Goal: Entertainment & Leisure: Consume media (video, audio)

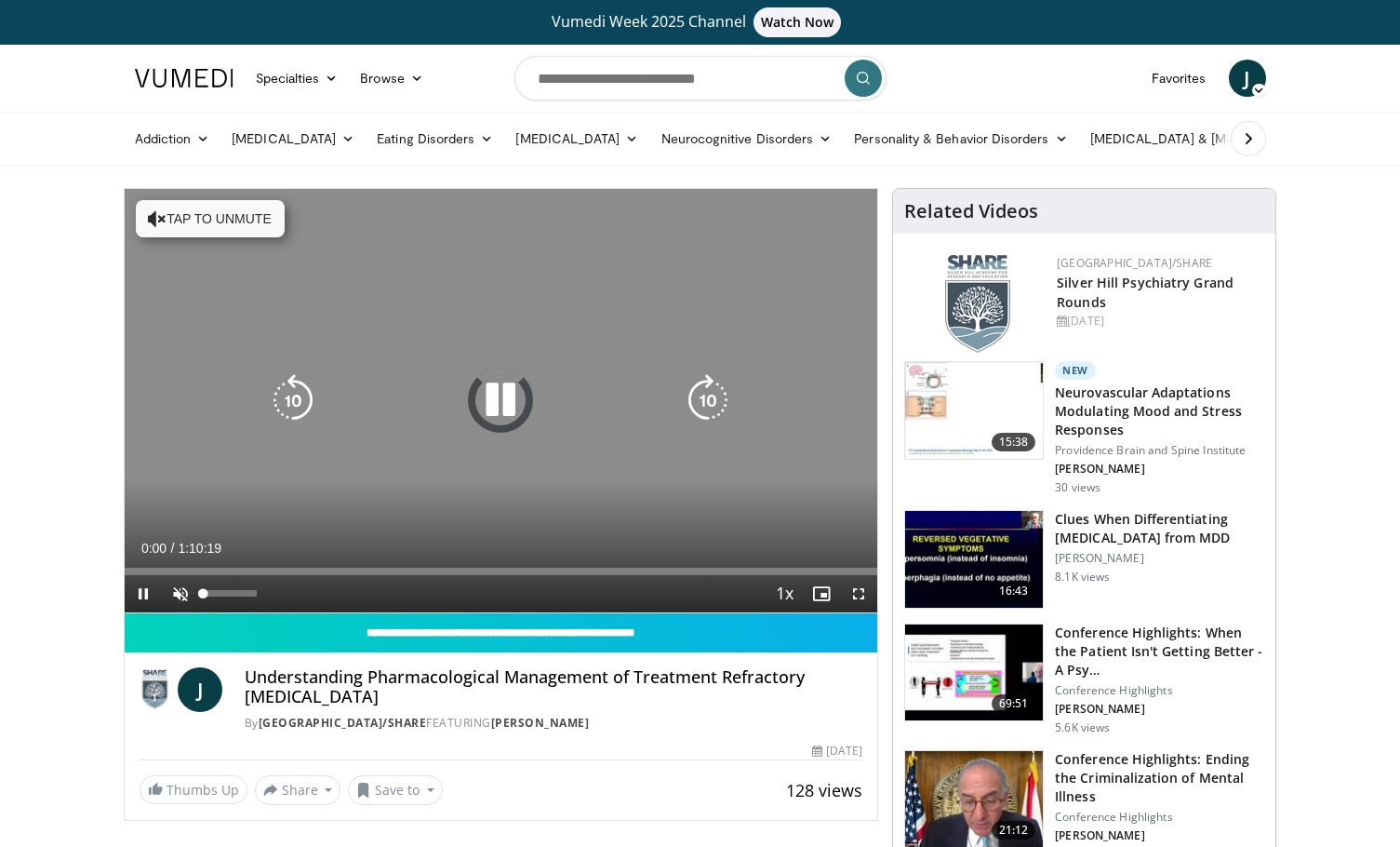
click at [176, 593] on span "Video Player" at bounding box center [179, 593] width 37 height 37
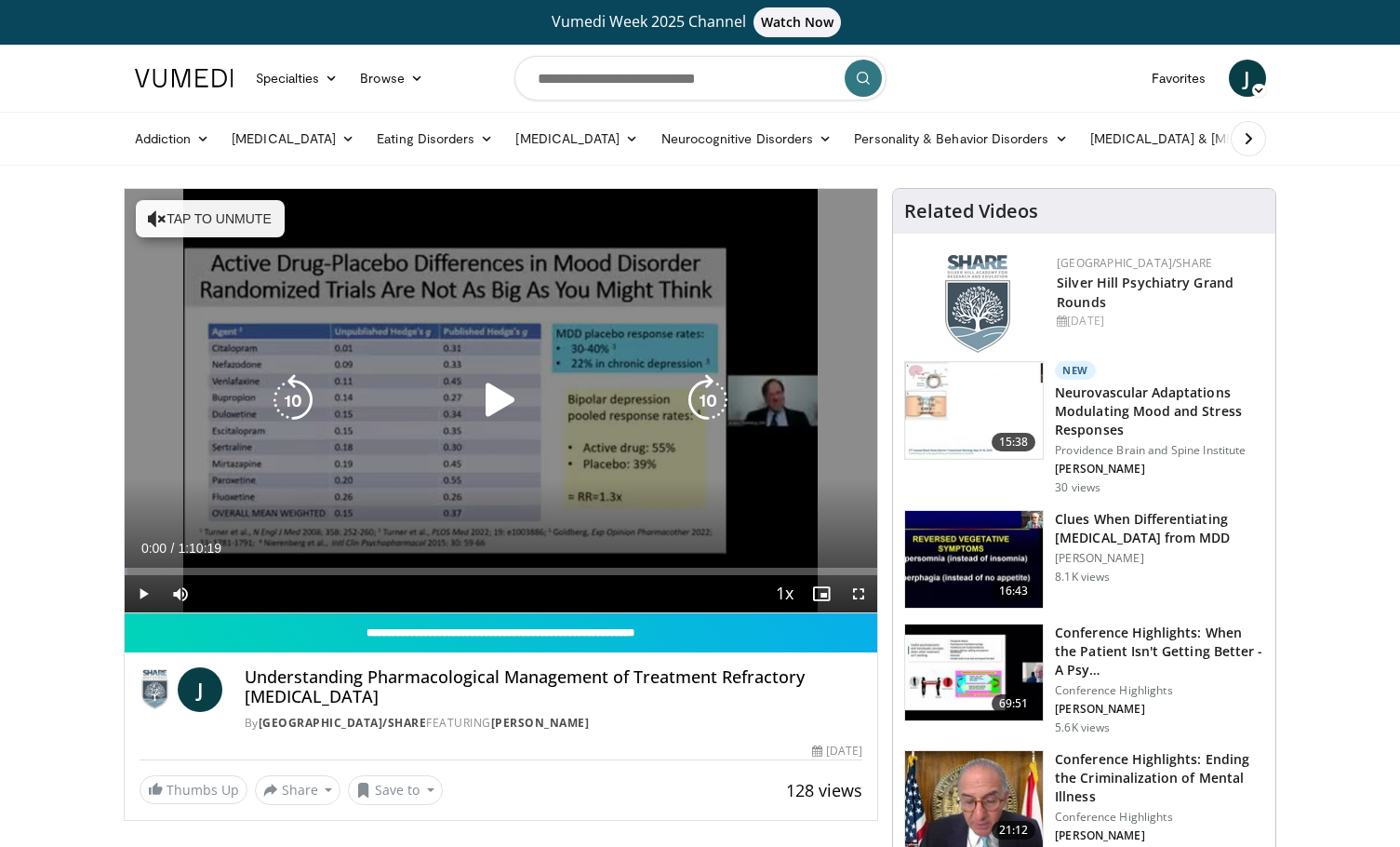
click at [143, 594] on span "Video Player" at bounding box center [143, 593] width 37 height 37
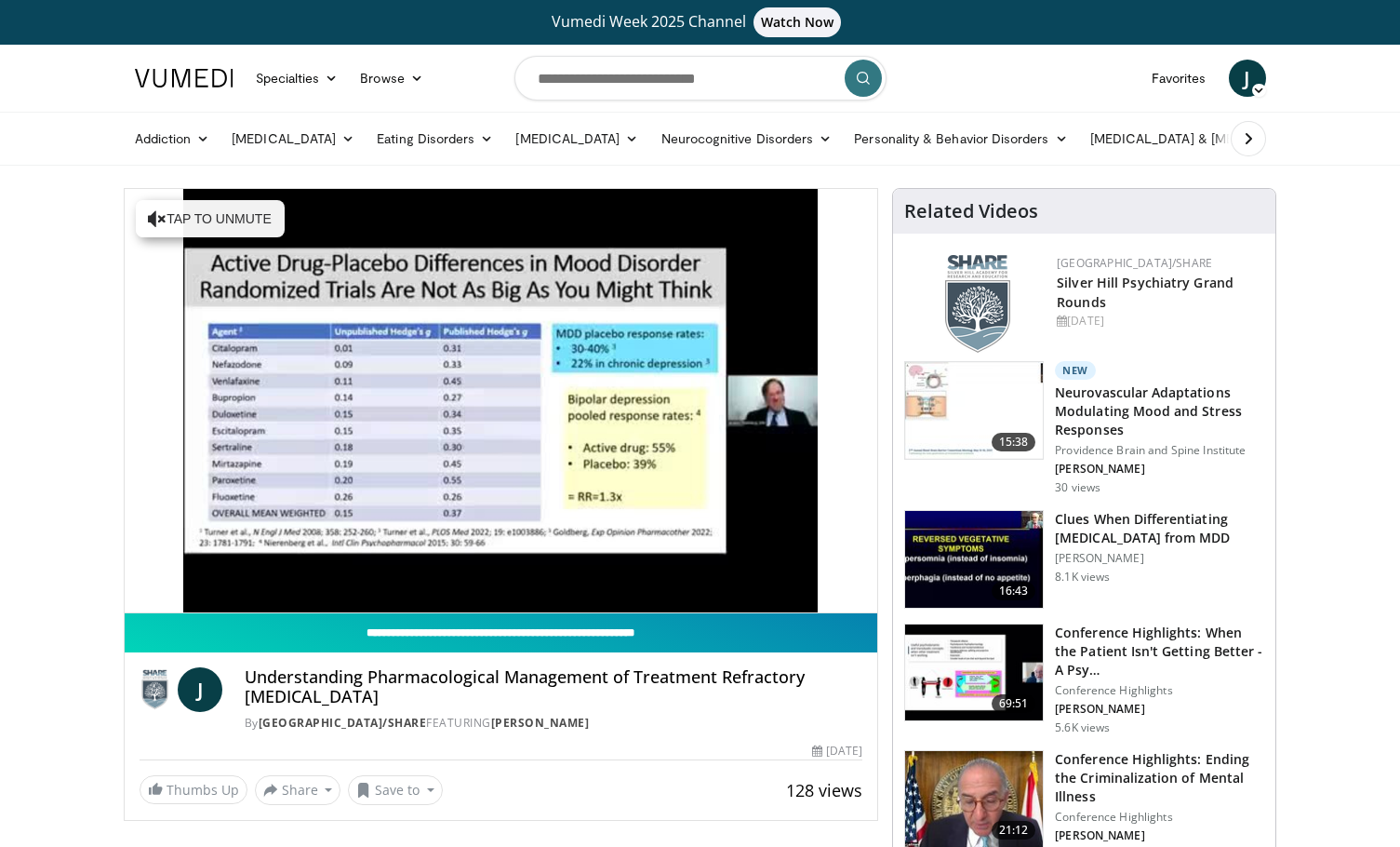
drag, startPoint x: 1107, startPoint y: 11, endPoint x: 226, endPoint y: 641, distance: 1083.1
click at [226, 641] on input "**********" at bounding box center [501, 632] width 753 height 39
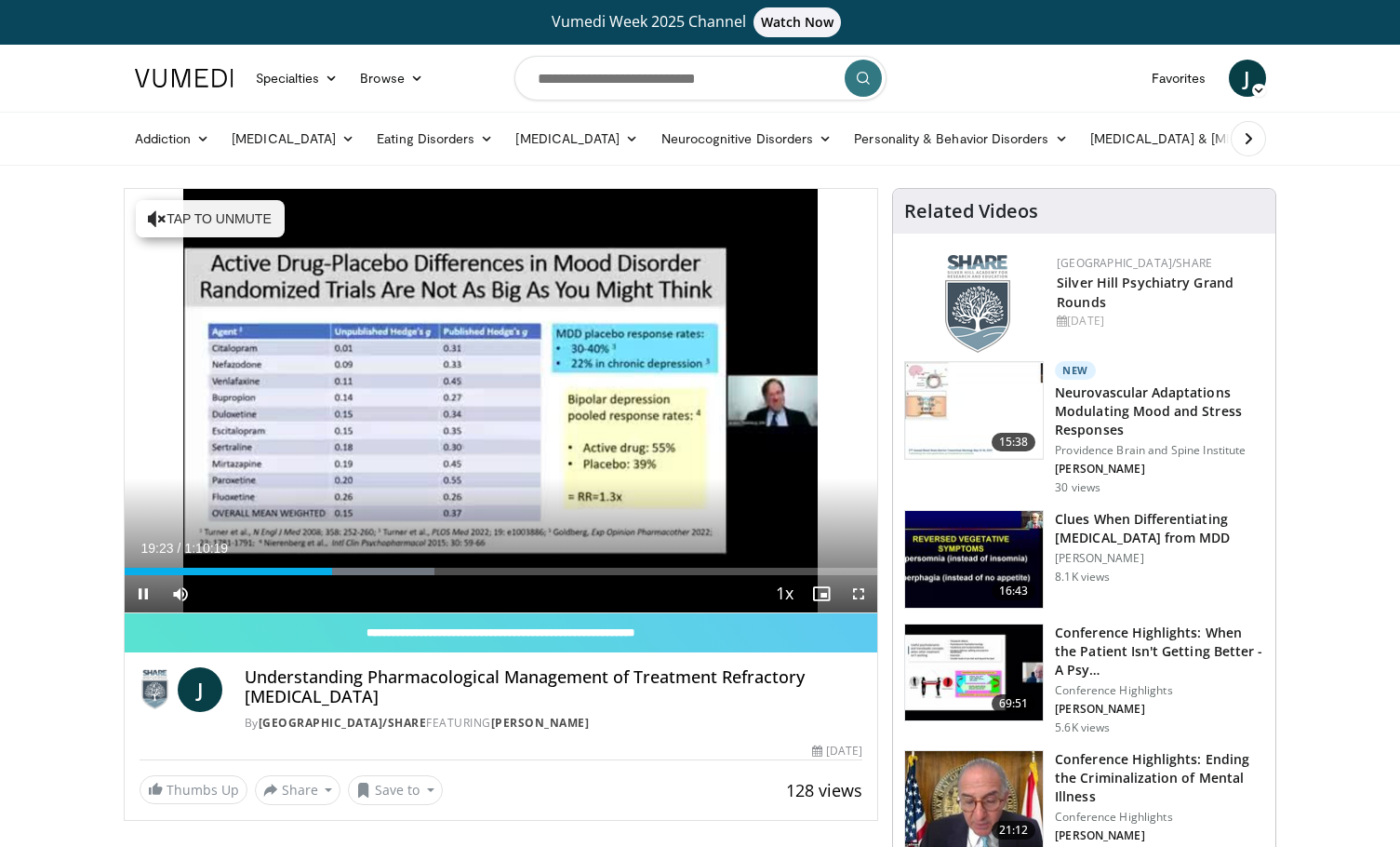
click at [145, 596] on span "Video Player" at bounding box center [143, 593] width 37 height 37
click at [142, 596] on span "Video Player" at bounding box center [143, 593] width 37 height 37
click at [143, 592] on span "Video Player" at bounding box center [143, 593] width 37 height 37
click at [143, 591] on span "Video Player" at bounding box center [143, 593] width 37 height 37
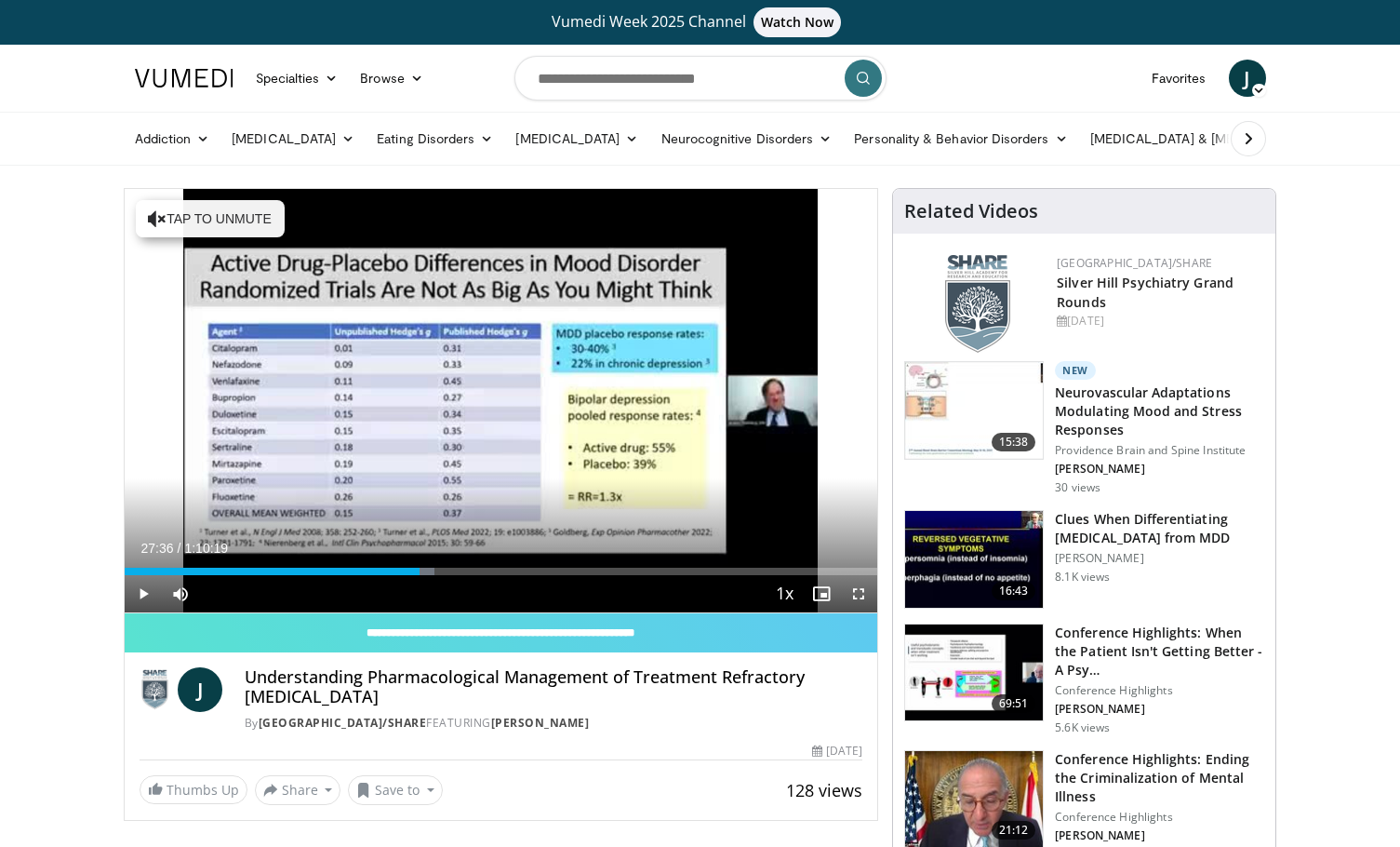
click at [143, 593] on span "Video Player" at bounding box center [143, 593] width 37 height 37
click at [149, 593] on span "Video Player" at bounding box center [143, 593] width 37 height 37
click at [143, 591] on span "Video Player" at bounding box center [143, 593] width 37 height 37
click at [146, 594] on span "Video Player" at bounding box center [143, 593] width 37 height 37
click at [143, 590] on span "Video Player" at bounding box center [143, 593] width 37 height 37
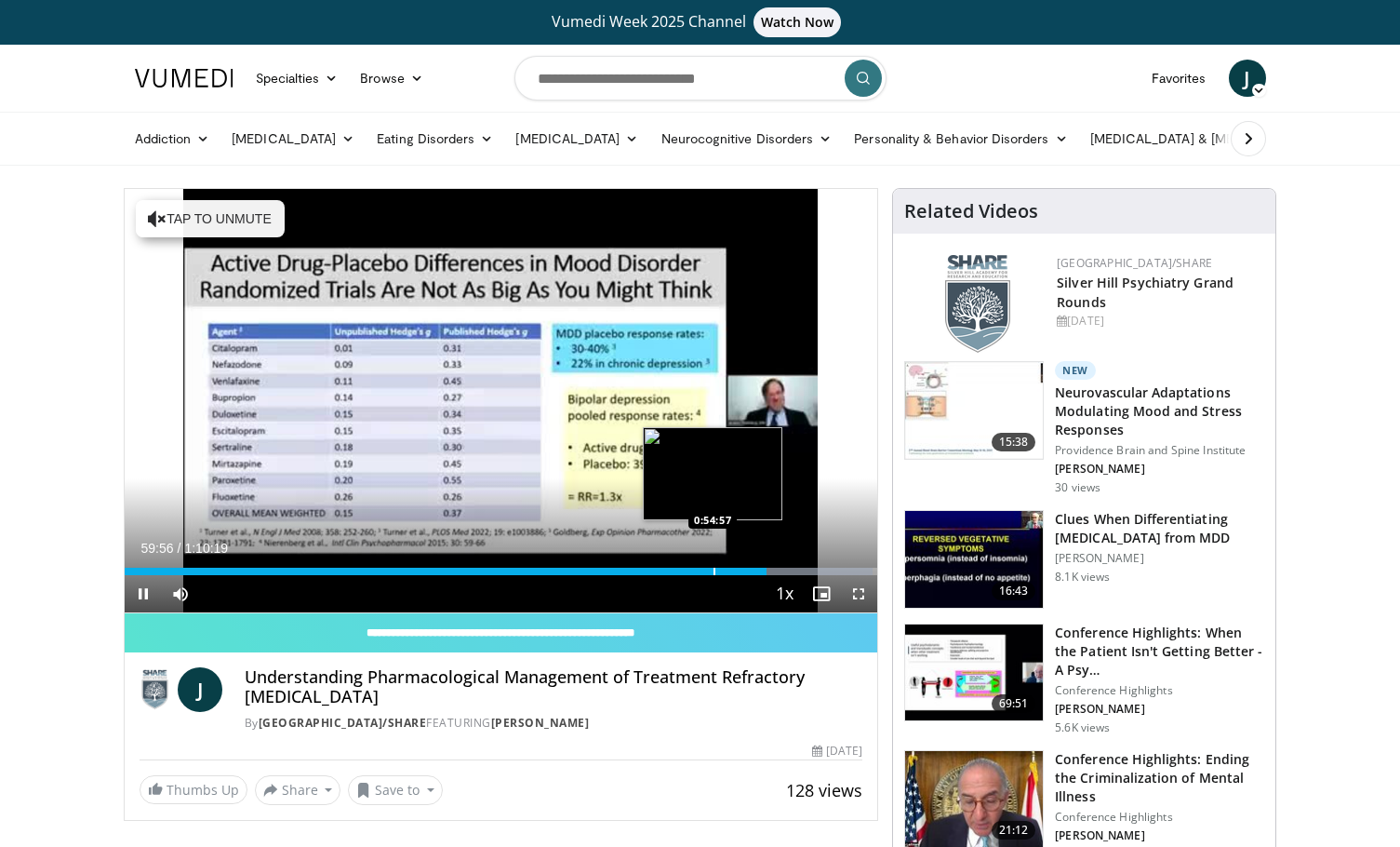
click at [713, 568] on video-js "**********" at bounding box center [501, 400] width 753 height 424
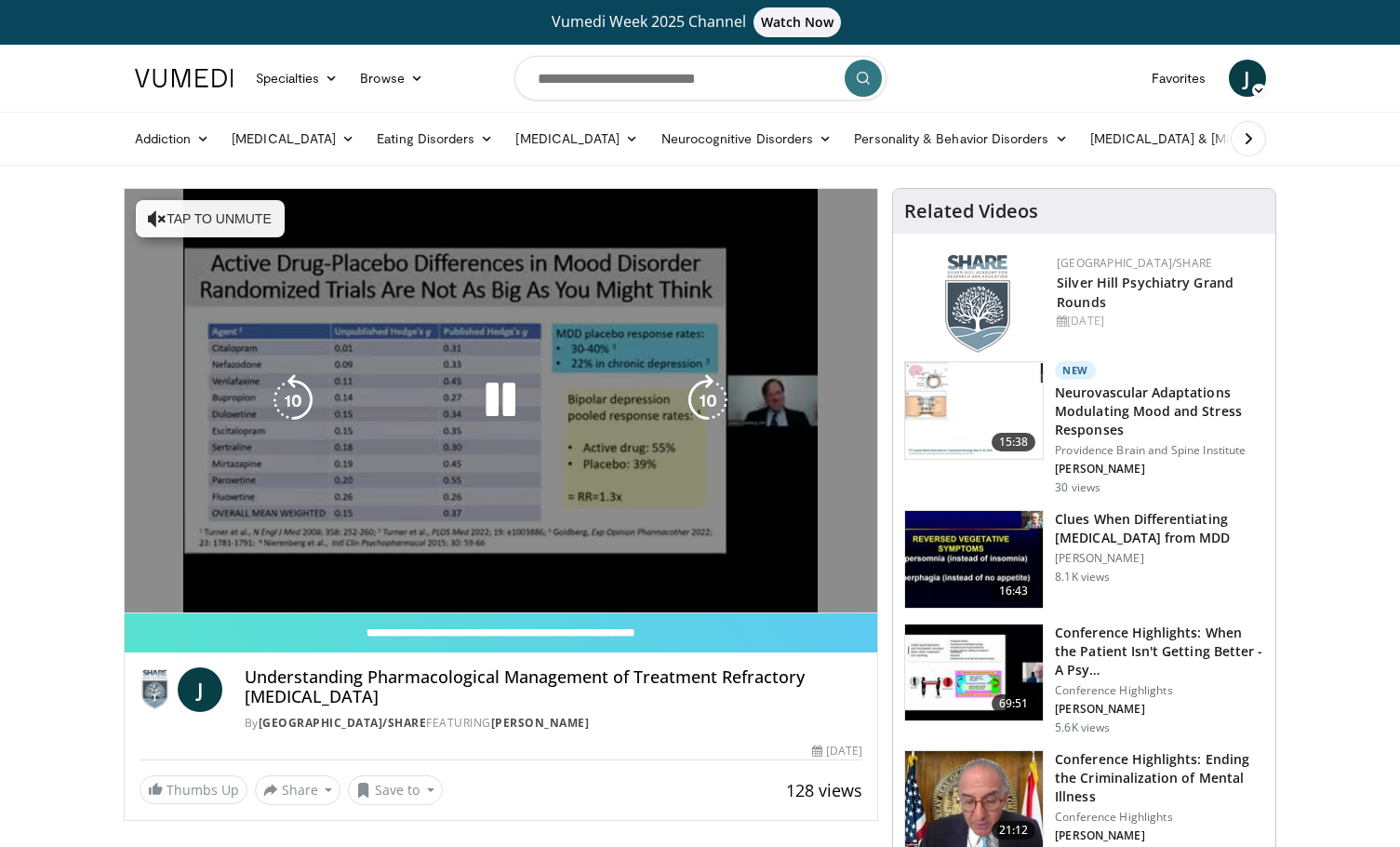
scroll to position [-2, 1]
click at [713, 568] on div "10 seconds Tap to unmute" at bounding box center [501, 400] width 753 height 423
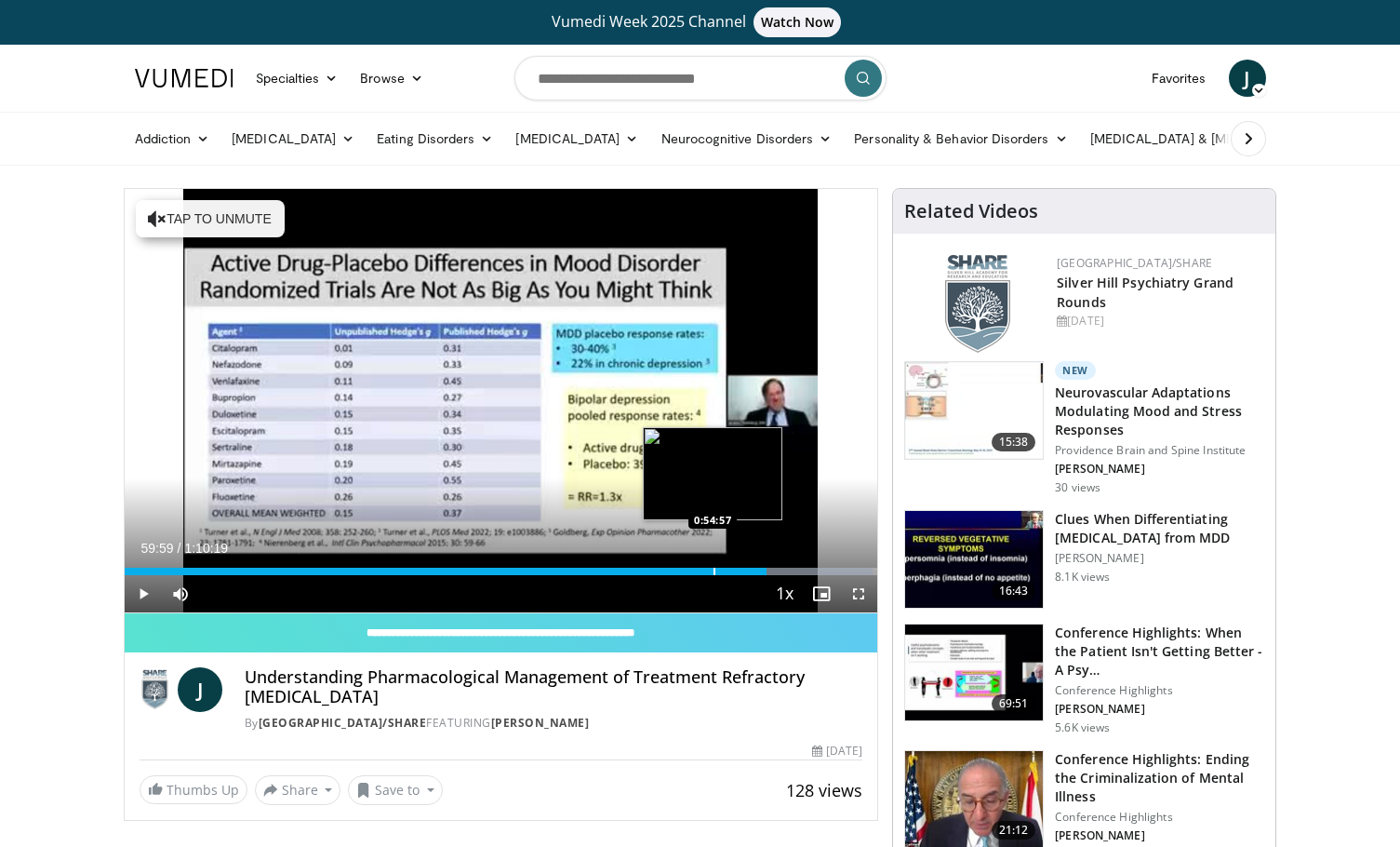
scroll to position [0, 1]
click at [720, 568] on div "Progress Bar" at bounding box center [721, 571] width 2 height 8
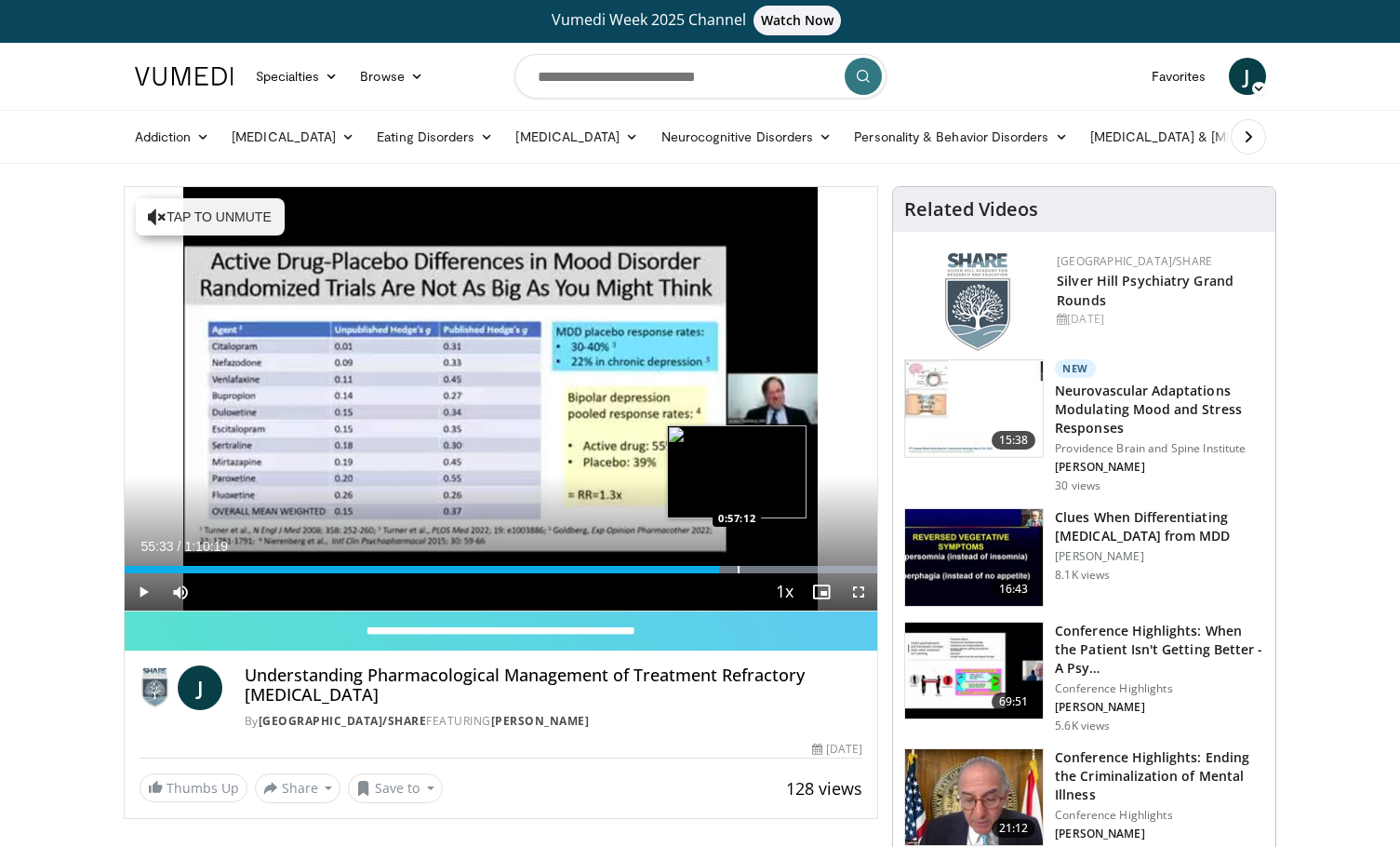
scroll to position [0, 2]
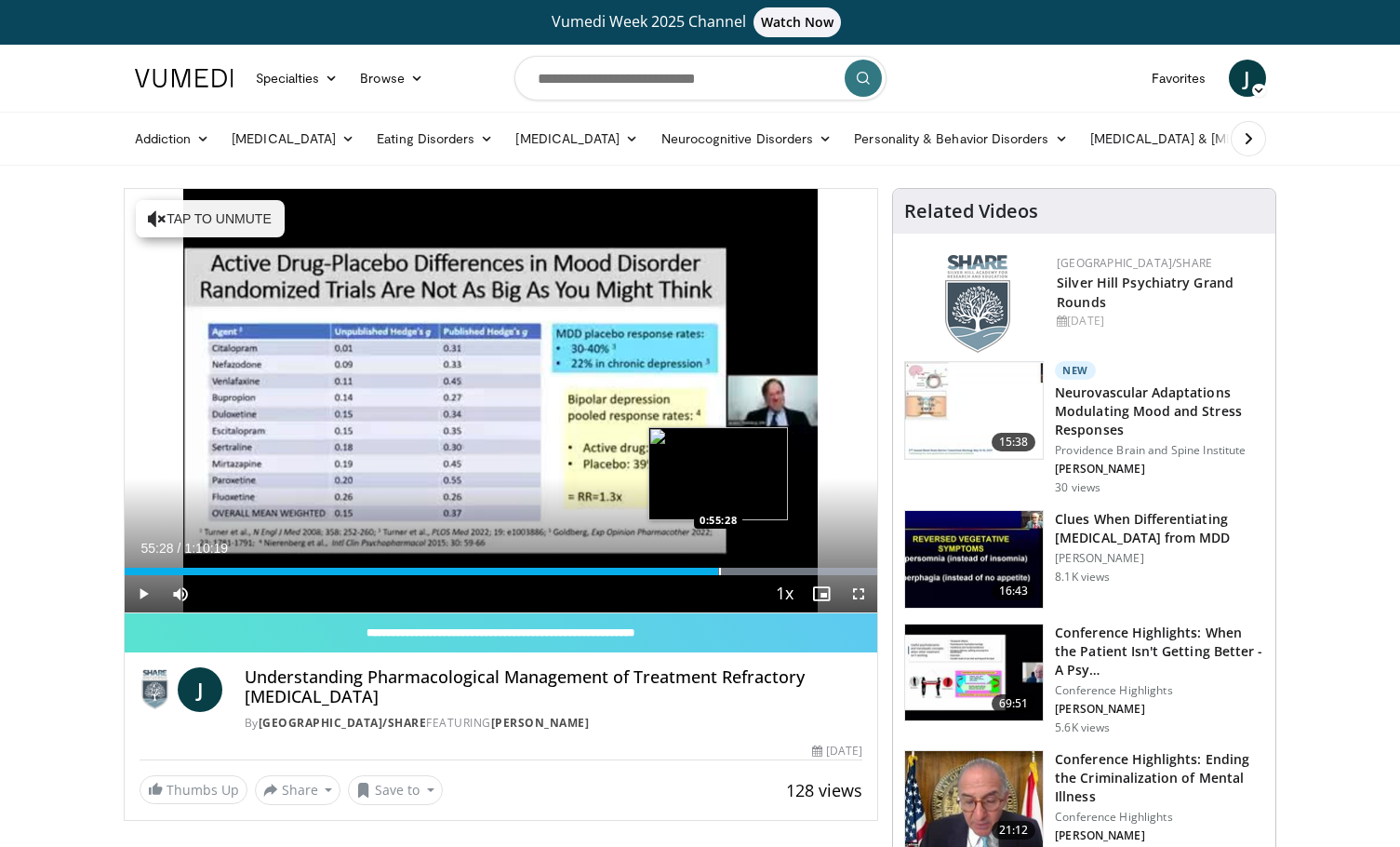
click at [719, 572] on div "Progress Bar" at bounding box center [720, 571] width 2 height 8
click at [720, 574] on div "Progress Bar" at bounding box center [721, 571] width 2 height 8
click at [140, 592] on span "Video Player" at bounding box center [143, 593] width 37 height 37
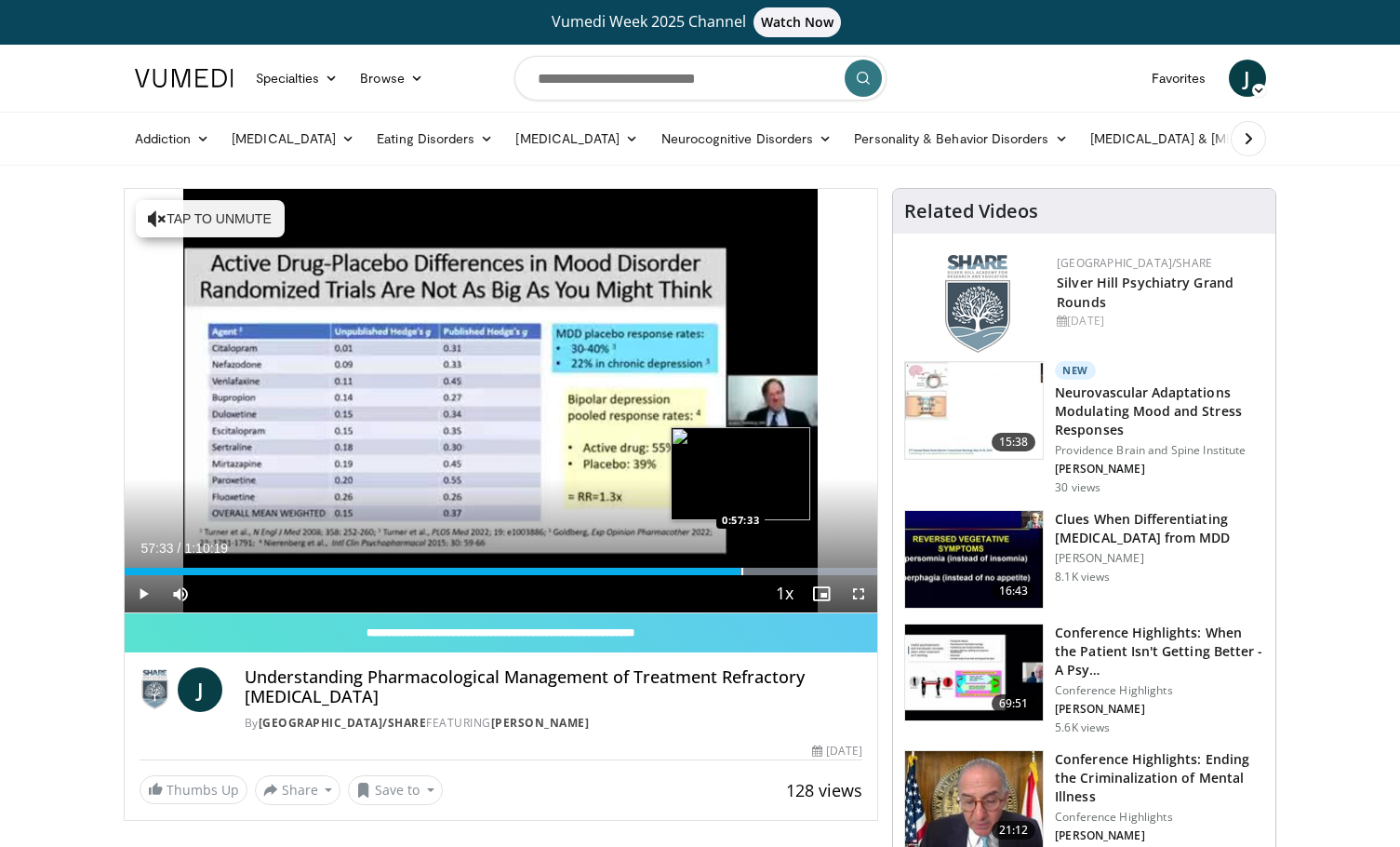
scroll to position [0, 1]
click at [741, 573] on div "Progress Bar" at bounding box center [742, 571] width 2 height 8
click at [754, 572] on div "Progress Bar" at bounding box center [755, 571] width 2 height 8
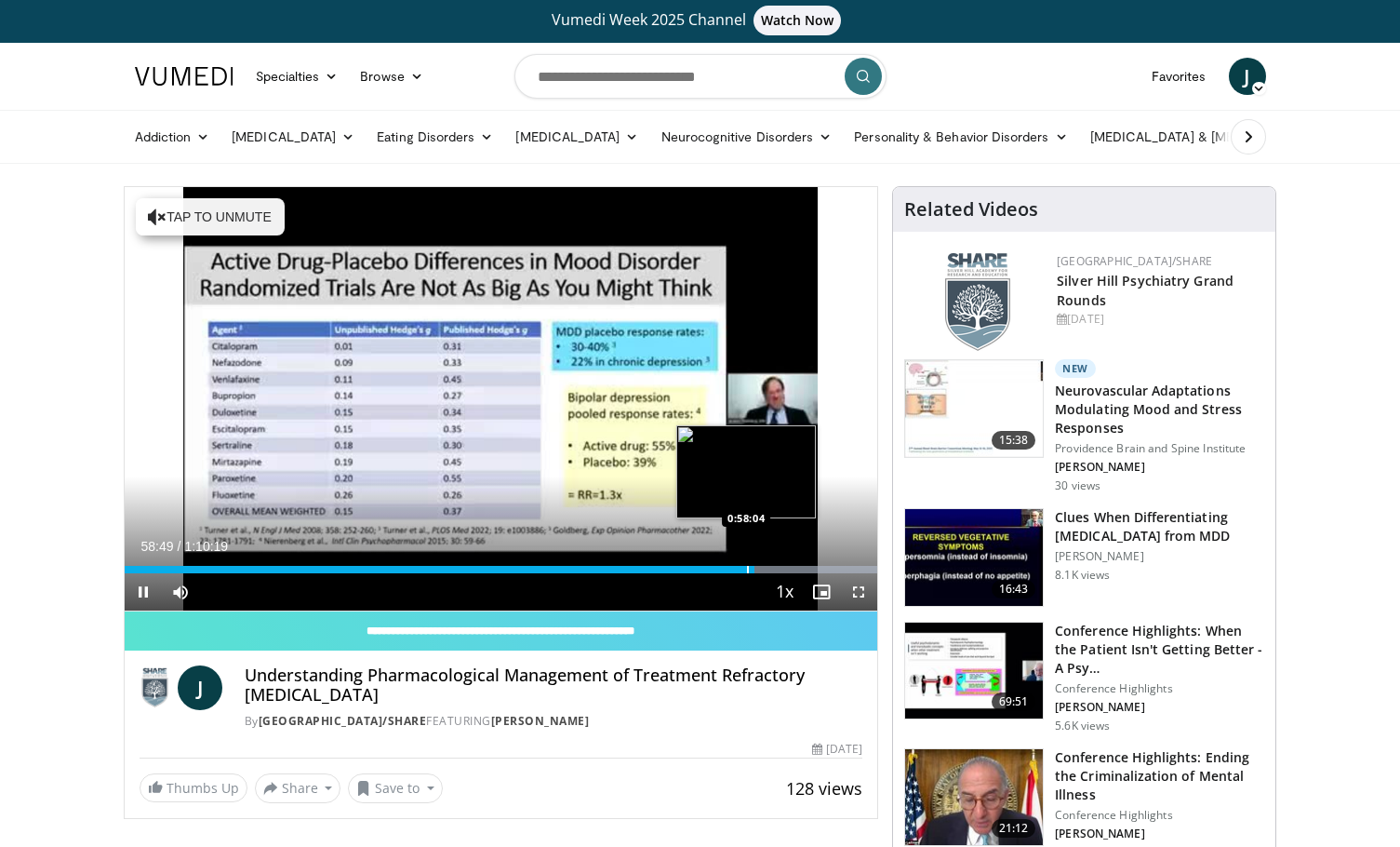
click at [745, 573] on div "Current Time 58:49 / Duration 1:10:19 Pause Skip Backward Skip Forward Mute 68%…" at bounding box center [501, 591] width 753 height 37
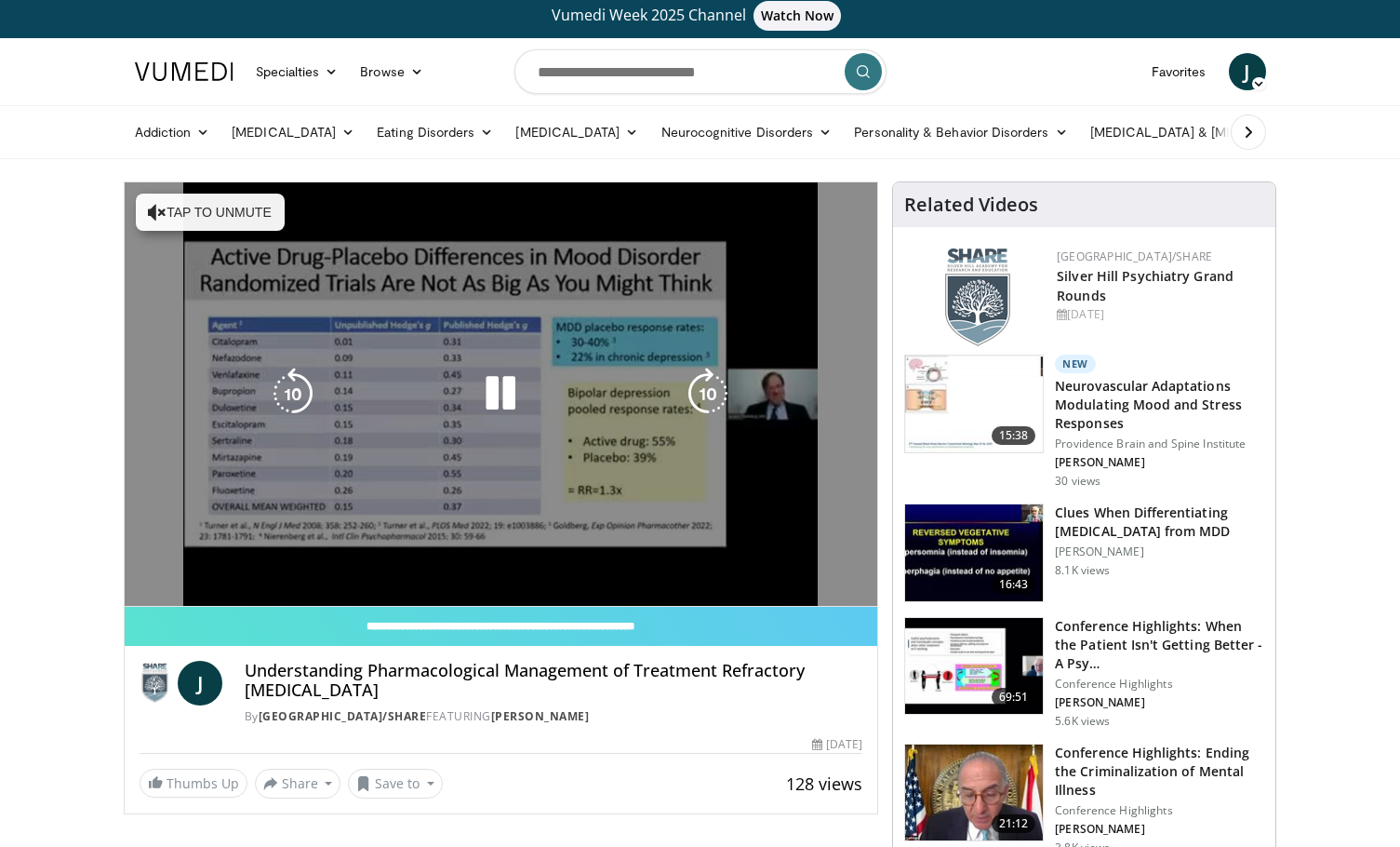
scroll to position [5, 0]
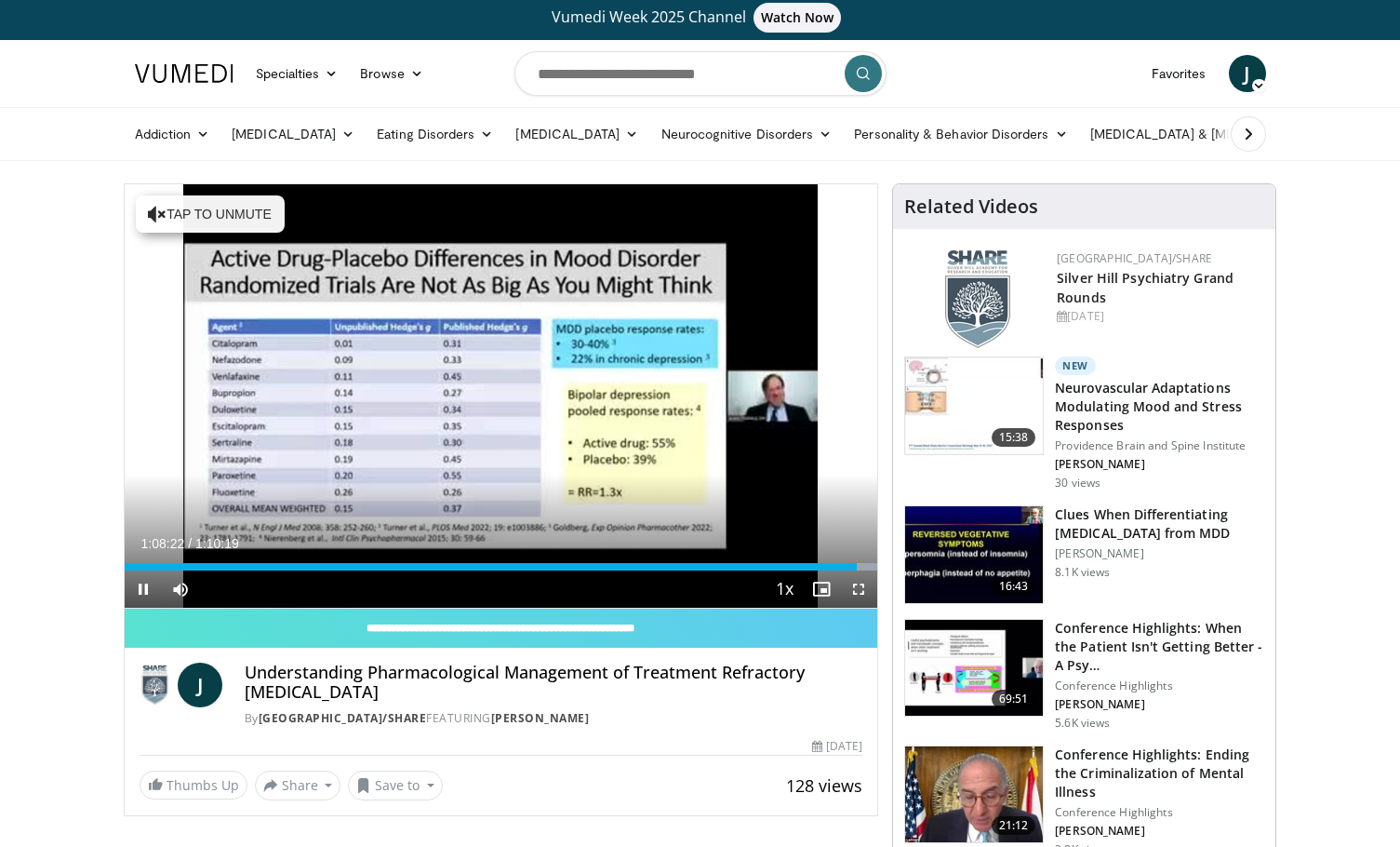
click at [144, 597] on span "Video Player" at bounding box center [143, 588] width 37 height 37
